Goal: Check status

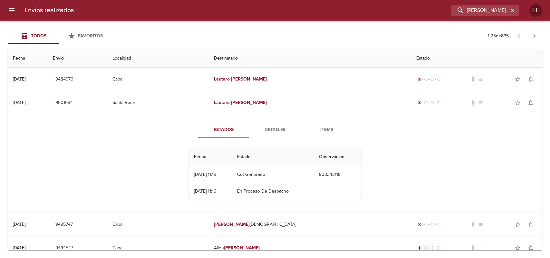
click at [458, 9] on input "[PERSON_NAME]" at bounding box center [479, 10] width 57 height 11
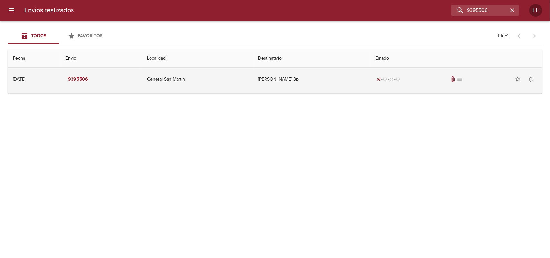
click at [293, 84] on td "[PERSON_NAME] Bp" at bounding box center [312, 79] width 118 height 23
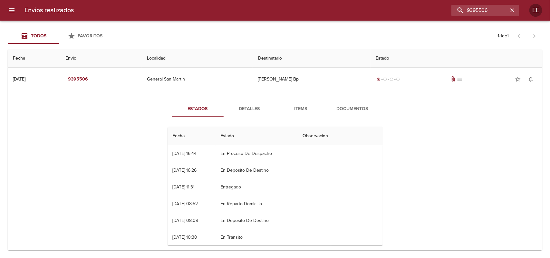
click at [252, 106] on span "Detalles" at bounding box center [249, 109] width 44 height 8
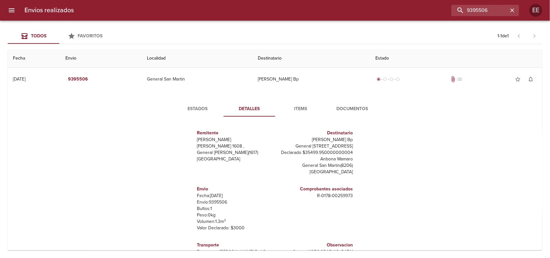
click at [216, 199] on p "Envío: 9395506" at bounding box center [234, 202] width 75 height 6
copy p "9395506"
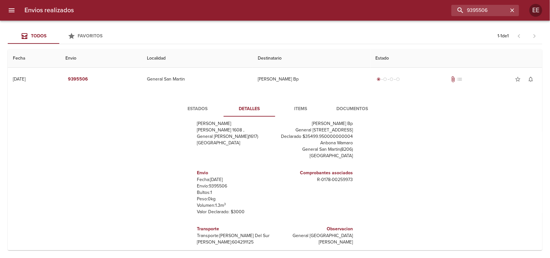
click at [221, 241] on p "[PERSON_NAME]: 604291125" at bounding box center [234, 242] width 75 height 6
copy p "604291125"
click at [475, 8] on input "9395506" at bounding box center [467, 10] width 82 height 11
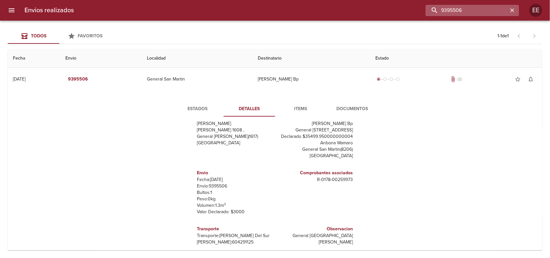
click at [475, 8] on input "9395506" at bounding box center [467, 10] width 82 height 11
paste input "[PERSON_NAME]"
type input "[PERSON_NAME]"
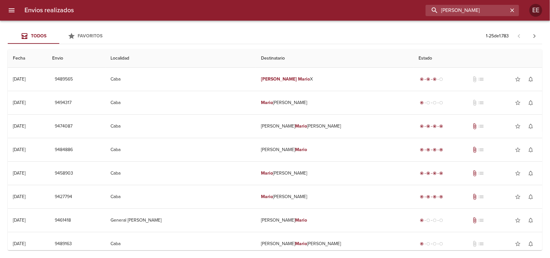
scroll to position [0, 0]
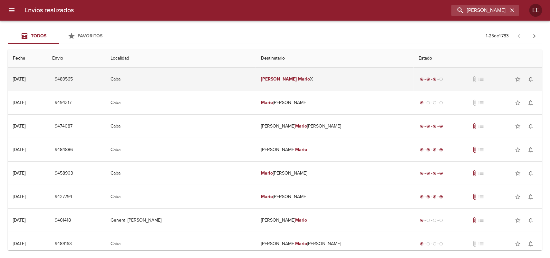
click at [268, 72] on td "[PERSON_NAME] X" at bounding box center [335, 79] width 158 height 23
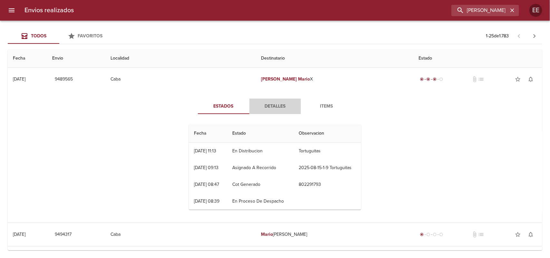
click at [259, 103] on span "Detalles" at bounding box center [275, 106] width 44 height 8
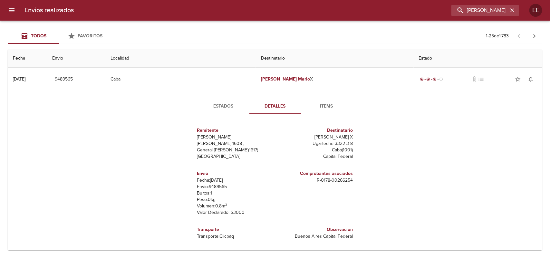
click at [220, 105] on span "Estados" at bounding box center [224, 106] width 44 height 8
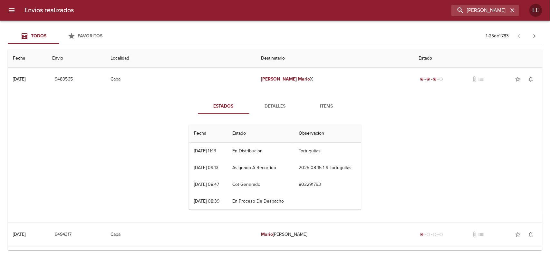
click at [267, 105] on span "Detalles" at bounding box center [275, 106] width 44 height 8
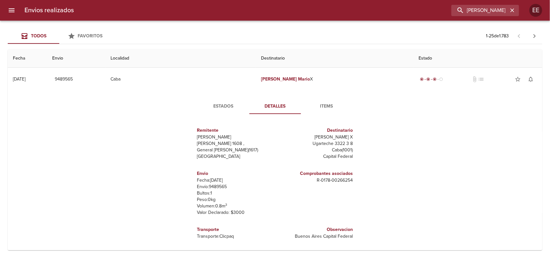
click at [176, 225] on div "Estados Detalles Items Remitente Wamaro Tortuguitas [PERSON_NAME] 1608 , Genera…" at bounding box center [275, 173] width 524 height 164
click at [482, 14] on input "[PERSON_NAME]" at bounding box center [467, 10] width 82 height 11
paste input "[PERSON_NAME] [PERSON_NAME], su pedido ingresa a logística el día 18/08, a part…"
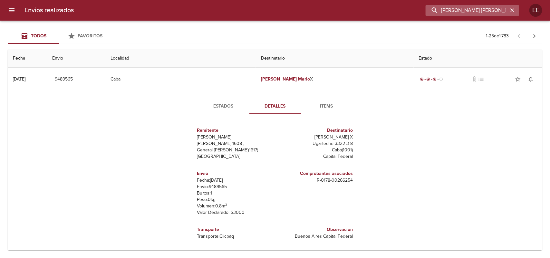
scroll to position [0, 490]
type input "[PERSON_NAME] [PERSON_NAME], su pedido ingresa a logística el día 18/08, a part…"
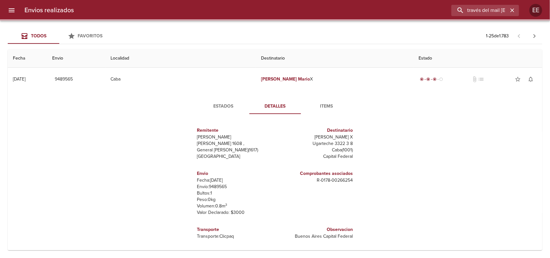
scroll to position [0, 0]
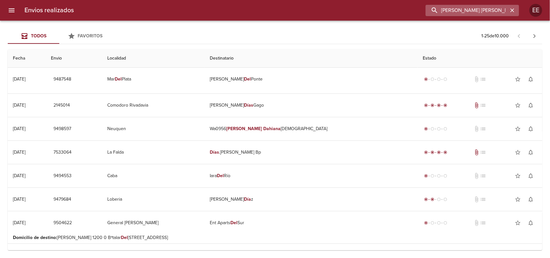
click at [443, 13] on input "[PERSON_NAME] [PERSON_NAME], su pedido ingresa a logística el día 18/08, a part…" at bounding box center [467, 10] width 82 height 11
paste input "[PERSON_NAME] [PERSON_NAME]"
type input "[PERSON_NAME] [PERSON_NAME]"
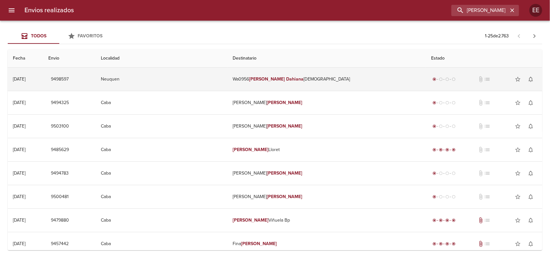
click at [274, 74] on td "Wa0956 [PERSON_NAME] [PERSON_NAME]" at bounding box center [326, 79] width 198 height 23
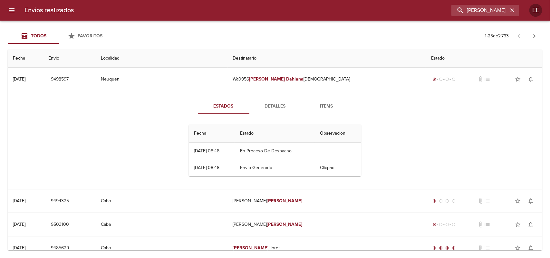
click at [274, 107] on span "Detalles" at bounding box center [275, 106] width 44 height 8
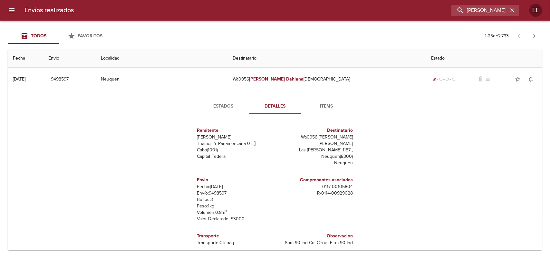
click at [219, 190] on p "Envío: 9498597" at bounding box center [234, 193] width 75 height 6
copy p "9498597"
click at [171, 258] on div "Todos Favoritos 1 - 25 de 2.763 Fecha Envio Localidad Destinatario Estado [DATE…" at bounding box center [275, 139] width 550 height 237
